Goal: Navigation & Orientation: Understand site structure

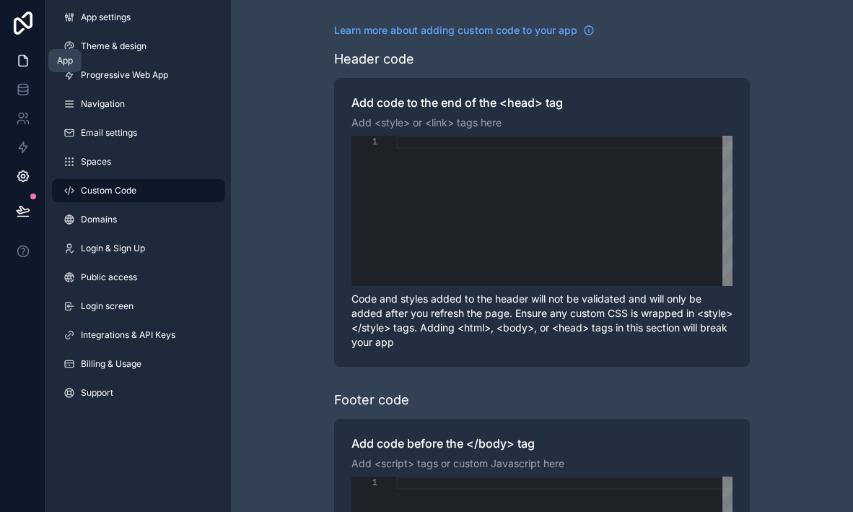
click at [20, 58] on icon at bounding box center [23, 60] width 14 height 14
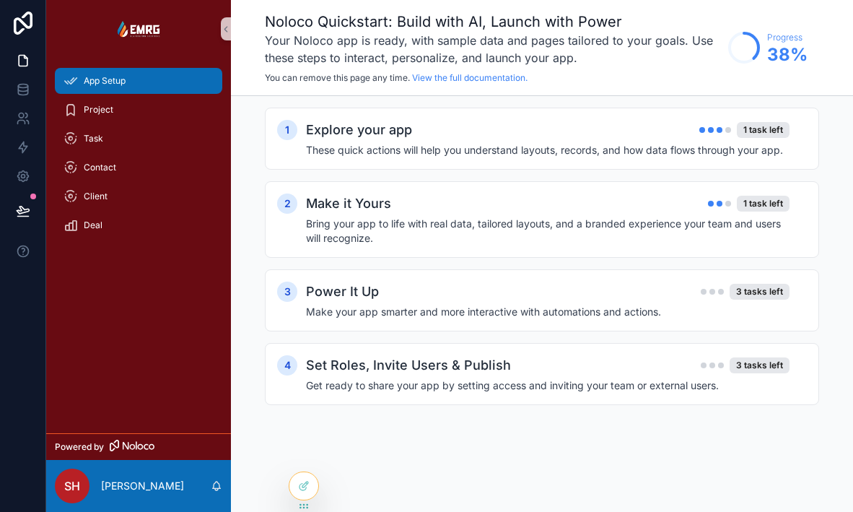
click at [124, 79] on span "App Setup" at bounding box center [105, 81] width 42 height 12
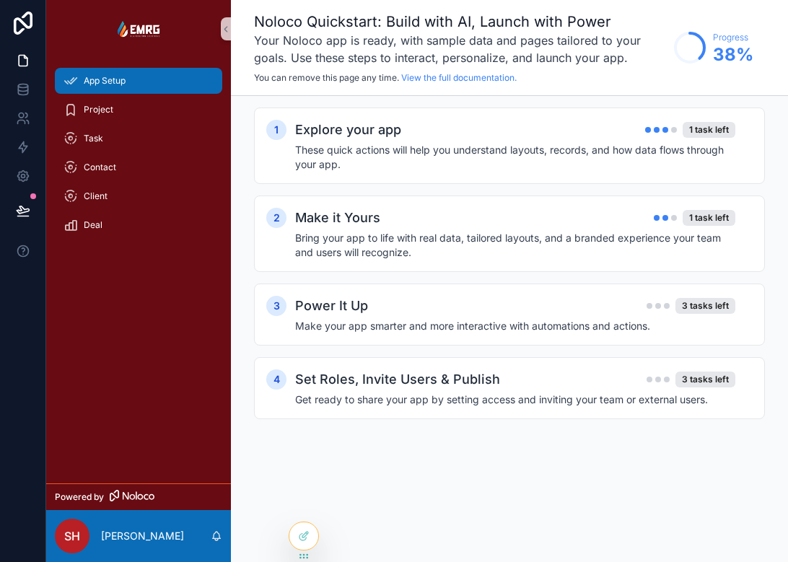
click at [101, 82] on span "App Setup" at bounding box center [105, 81] width 42 height 12
click at [24, 95] on icon at bounding box center [22, 93] width 9 height 6
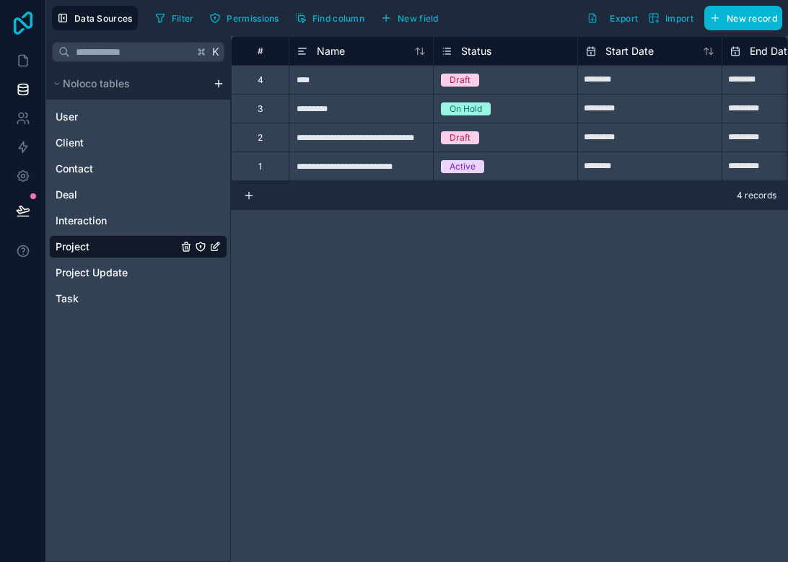
click at [20, 28] on icon at bounding box center [23, 23] width 29 height 23
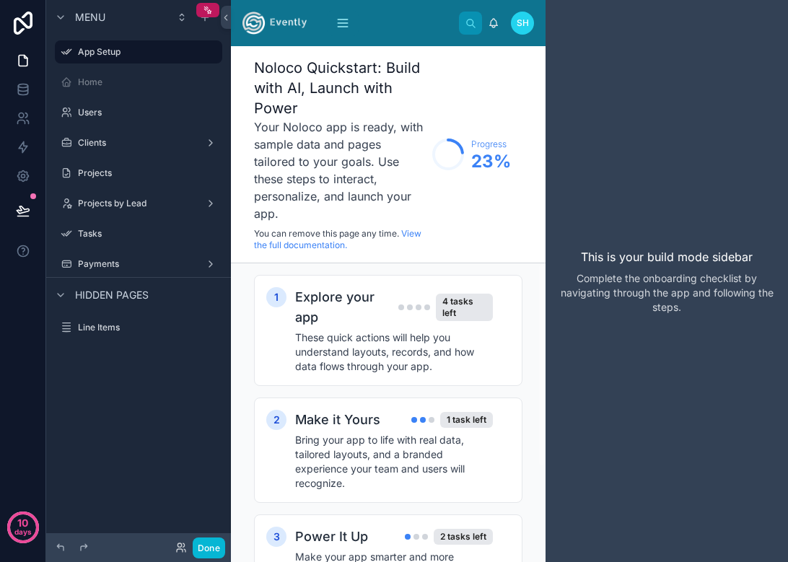
click at [279, 18] on img at bounding box center [275, 23] width 64 height 23
click at [25, 89] on icon at bounding box center [23, 89] width 14 height 14
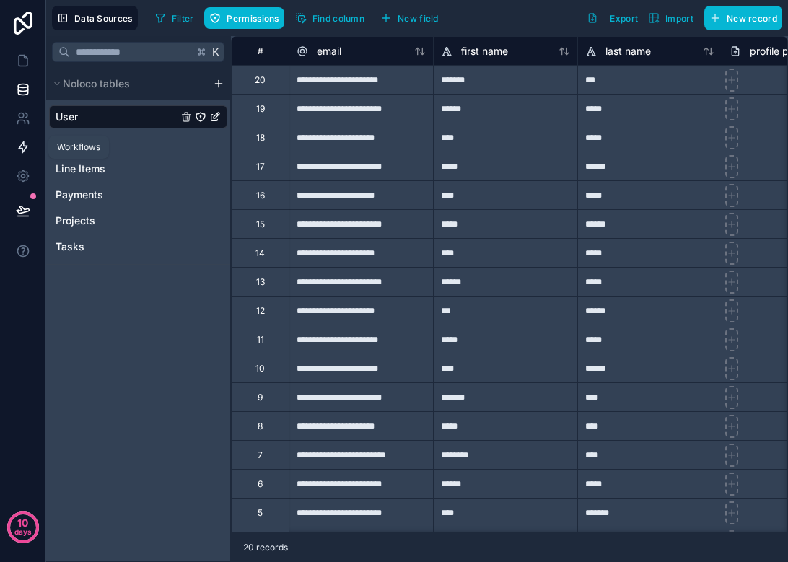
click at [21, 149] on icon at bounding box center [23, 147] width 9 height 11
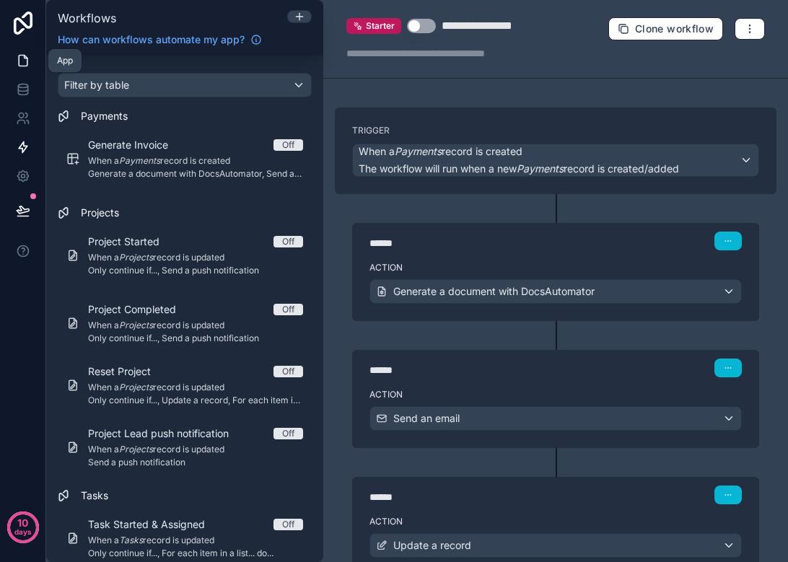
click at [24, 64] on icon at bounding box center [23, 60] width 14 height 14
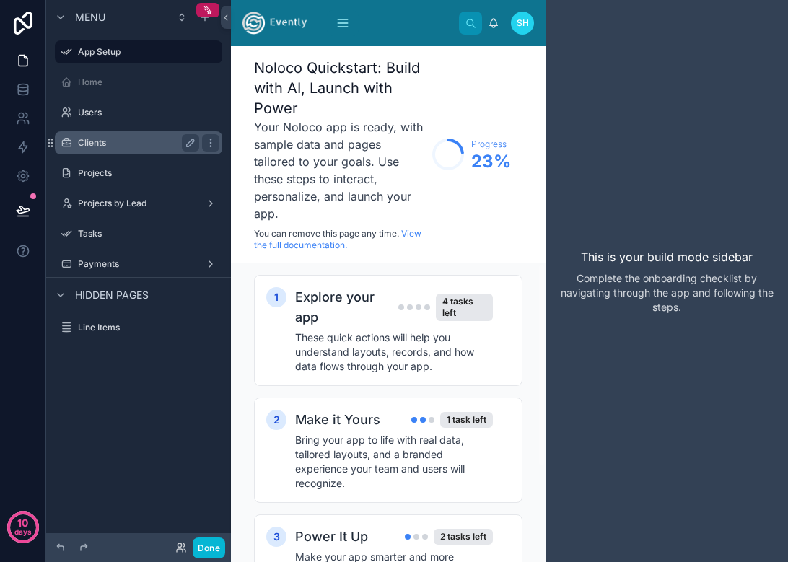
click at [105, 144] on label "Clients" at bounding box center [135, 143] width 115 height 12
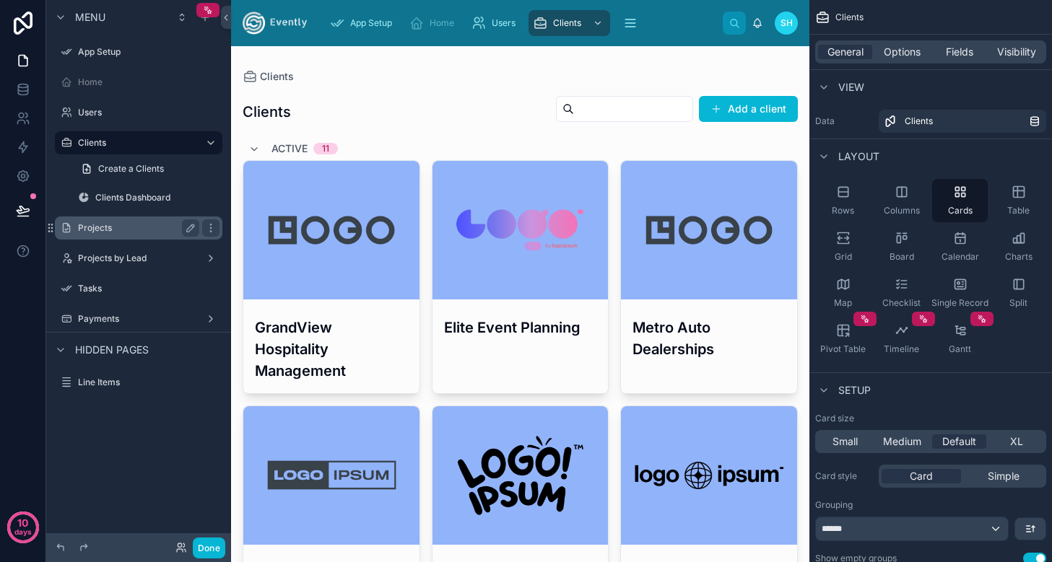
click at [112, 225] on label "Projects" at bounding box center [135, 228] width 115 height 12
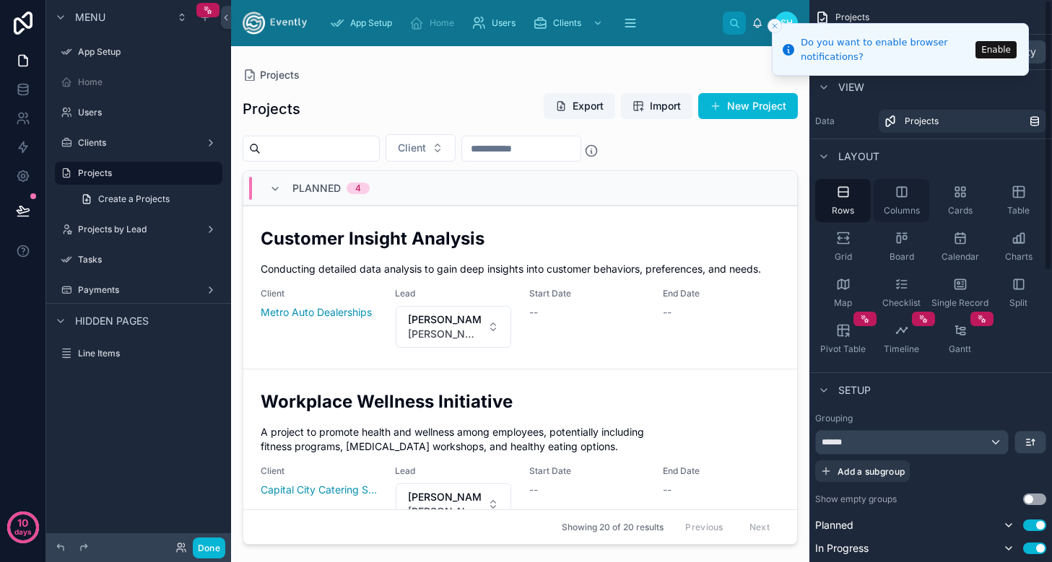
click at [787, 201] on div "Columns" at bounding box center [901, 200] width 56 height 43
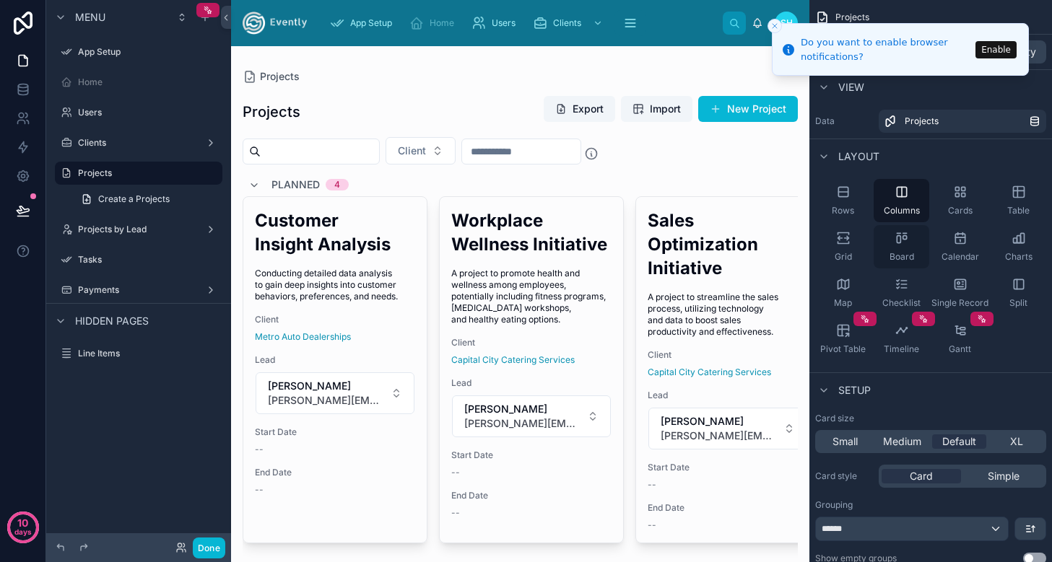
click at [787, 237] on icon "scrollable content" at bounding box center [904, 238] width 4 height 4
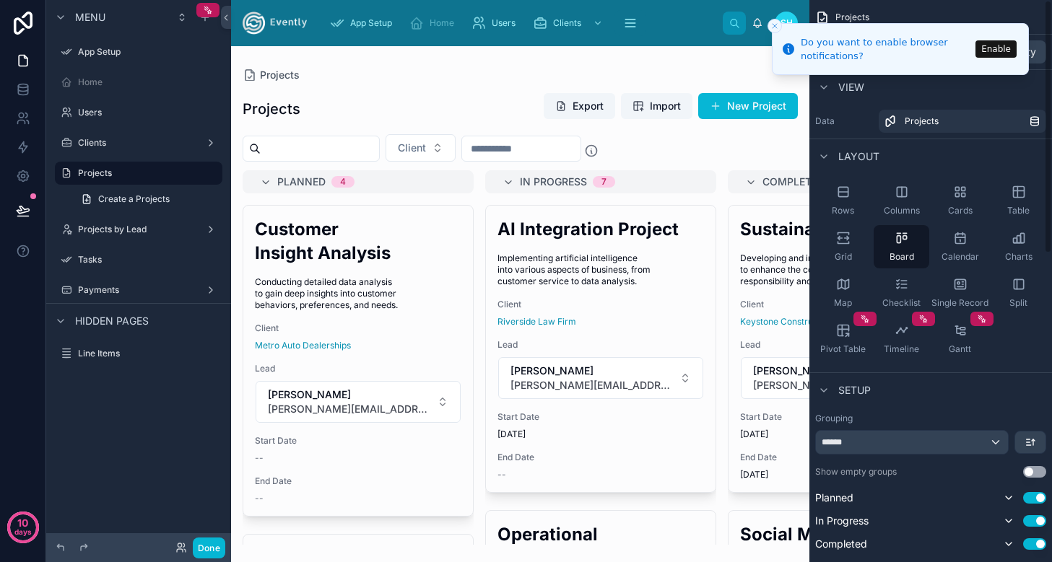
drag, startPoint x: 1018, startPoint y: 37, endPoint x: 1034, endPoint y: 42, distance: 17.4
click at [787, 38] on li "Do you want to enable browser notifications? Enable" at bounding box center [900, 49] width 257 height 52
click at [25, 23] on icon at bounding box center [23, 23] width 29 height 23
